Goal: Information Seeking & Learning: Learn about a topic

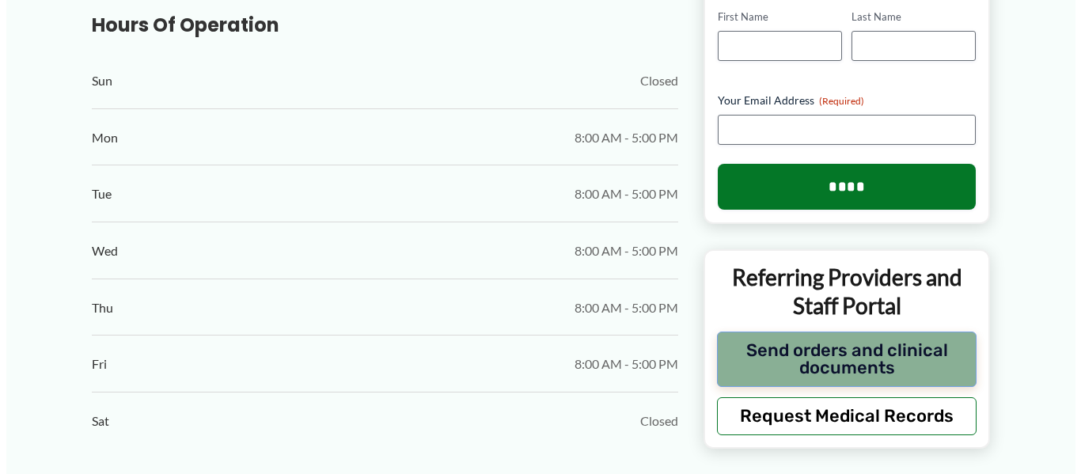
scroll to position [871, 0]
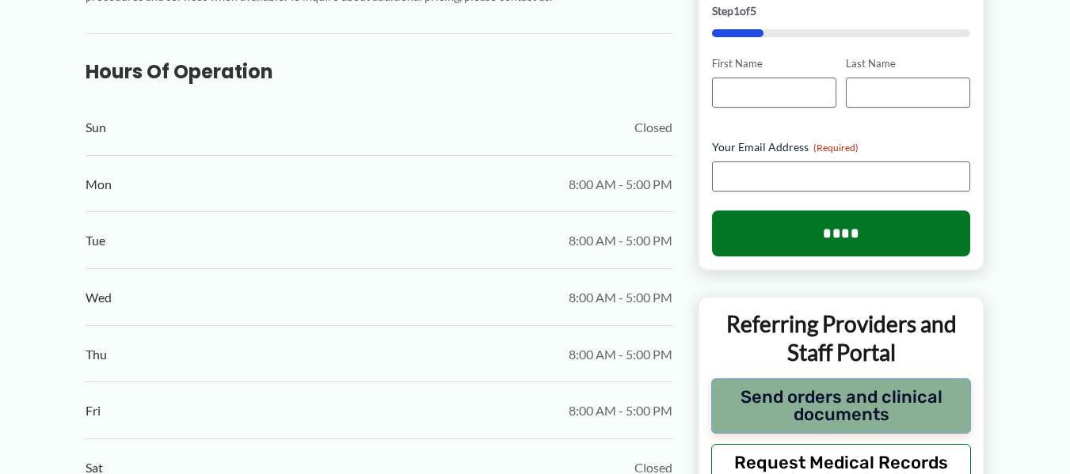
click at [899, 406] on button "Send orders and clinical documents" at bounding box center [841, 405] width 260 height 55
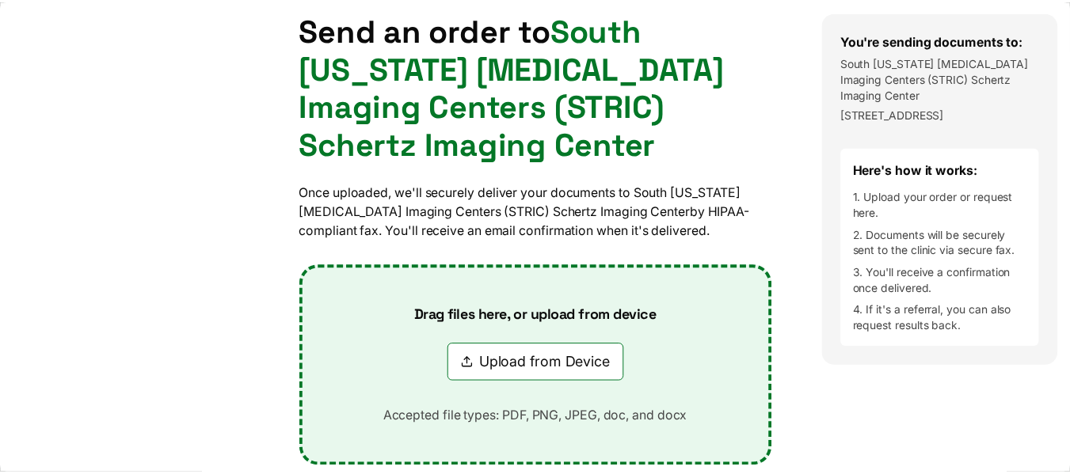
scroll to position [0, 0]
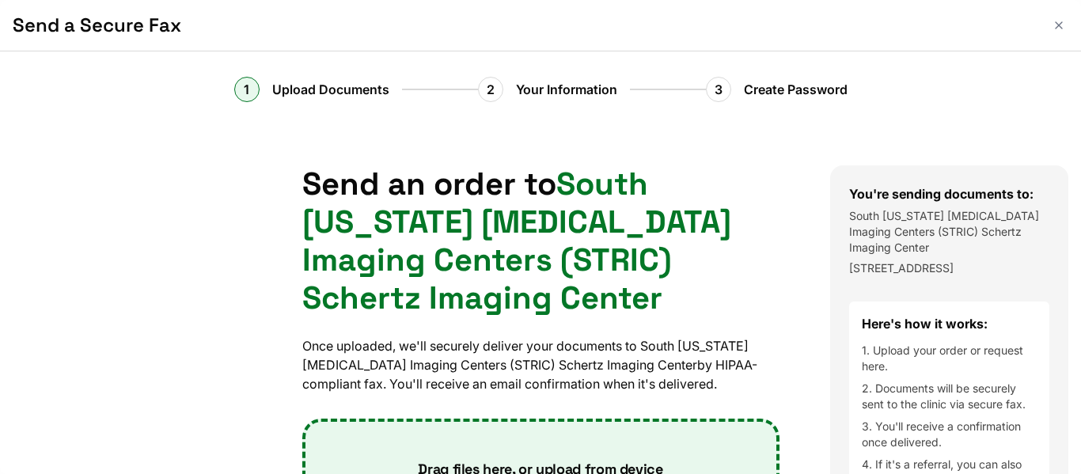
click at [1050, 32] on button "Close" at bounding box center [1059, 25] width 19 height 19
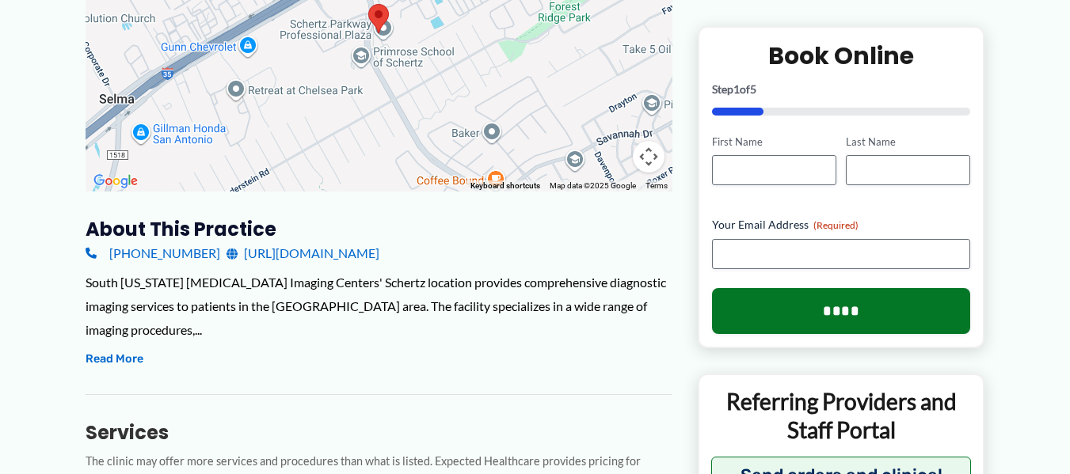
scroll to position [396, 0]
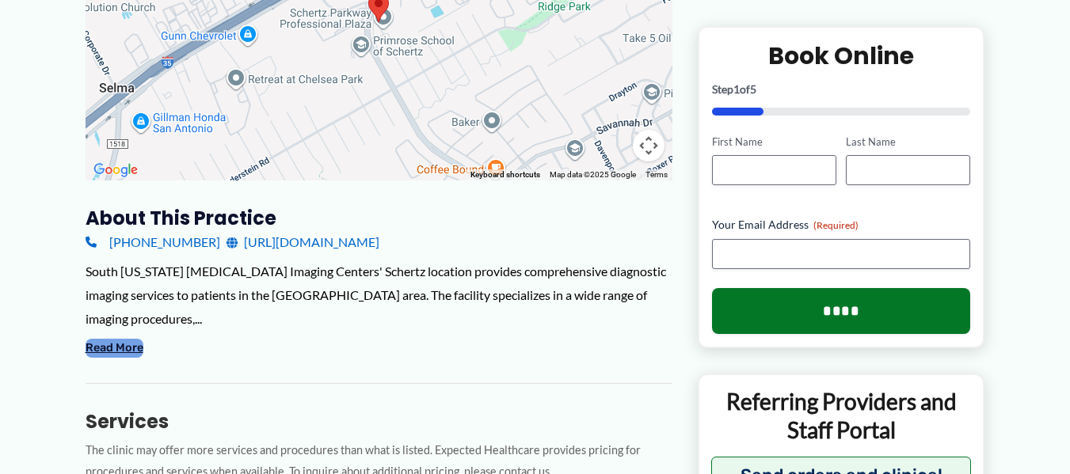
click at [118, 344] on button "Read More" at bounding box center [114, 348] width 58 height 19
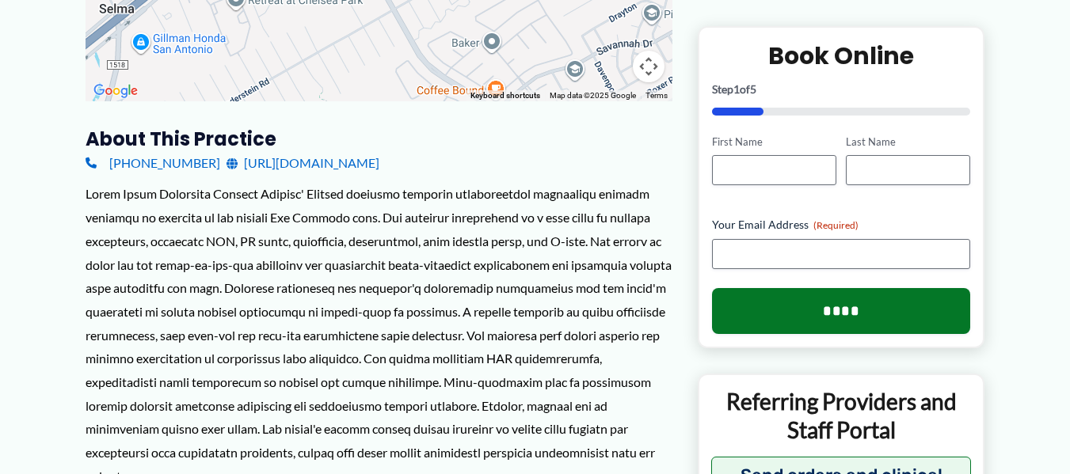
scroll to position [0, 0]
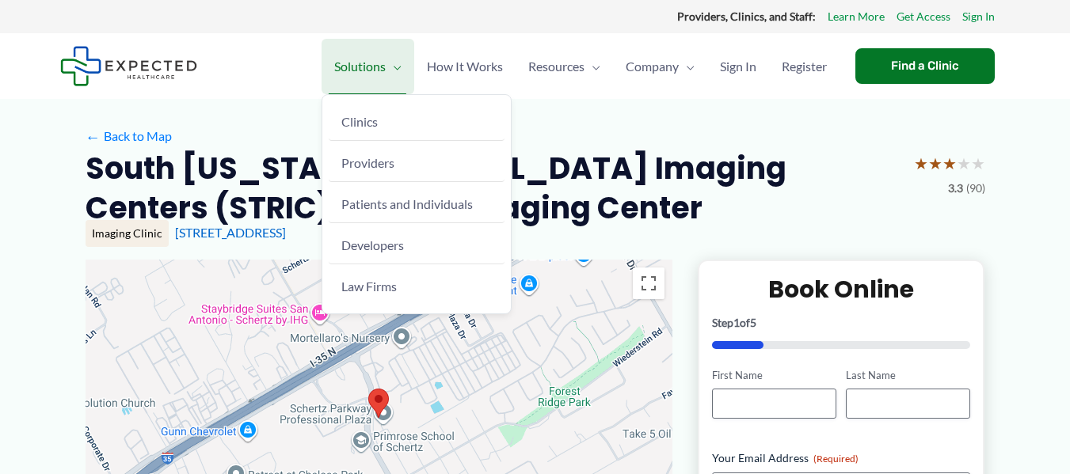
click at [367, 70] on span "Solutions" at bounding box center [359, 66] width 51 height 55
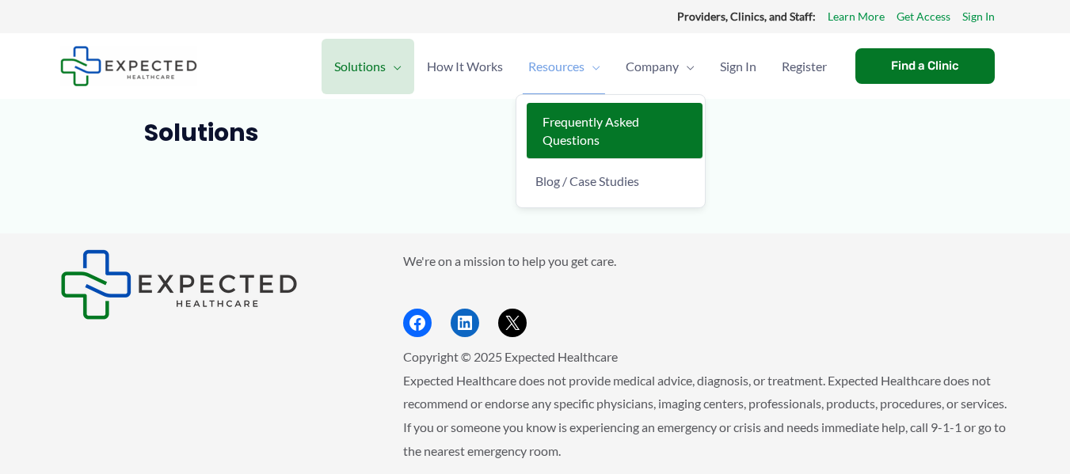
click at [581, 127] on span "Frequently Asked Questions" at bounding box center [590, 130] width 97 height 33
